Goal: Information Seeking & Learning: Find specific fact

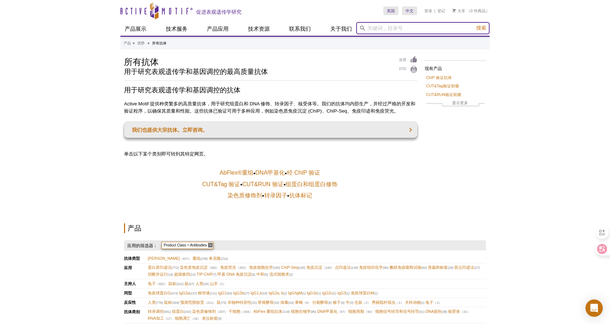
click at [372, 30] on input "search" at bounding box center [422, 28] width 133 height 12
paste input "dimethyl-arginine"
type input "dimethyl-arginine"
click at [474, 25] on button "搜索" at bounding box center [481, 28] width 14 height 7
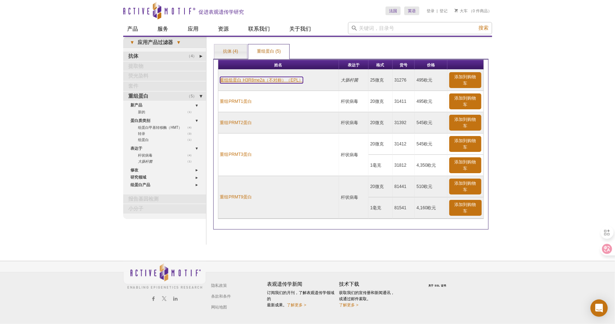
click at [280, 78] on font "重组组蛋白 H3R8me2a（不对称）（EPL）" at bounding box center [261, 80] width 83 height 5
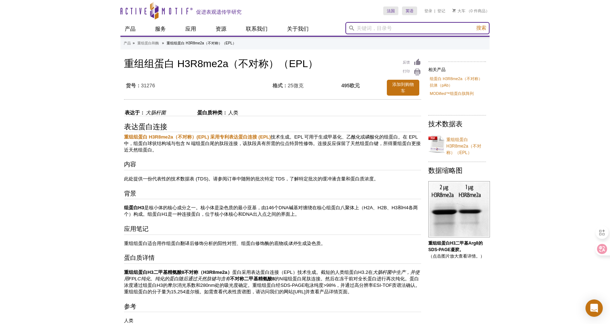
click at [375, 29] on input "search" at bounding box center [417, 28] width 144 height 12
paste input "anti-asymmetric"
type input "anti-asymmetric"
click at [474, 25] on button "搜索" at bounding box center [481, 28] width 14 height 7
